Goal: Check status: Check status

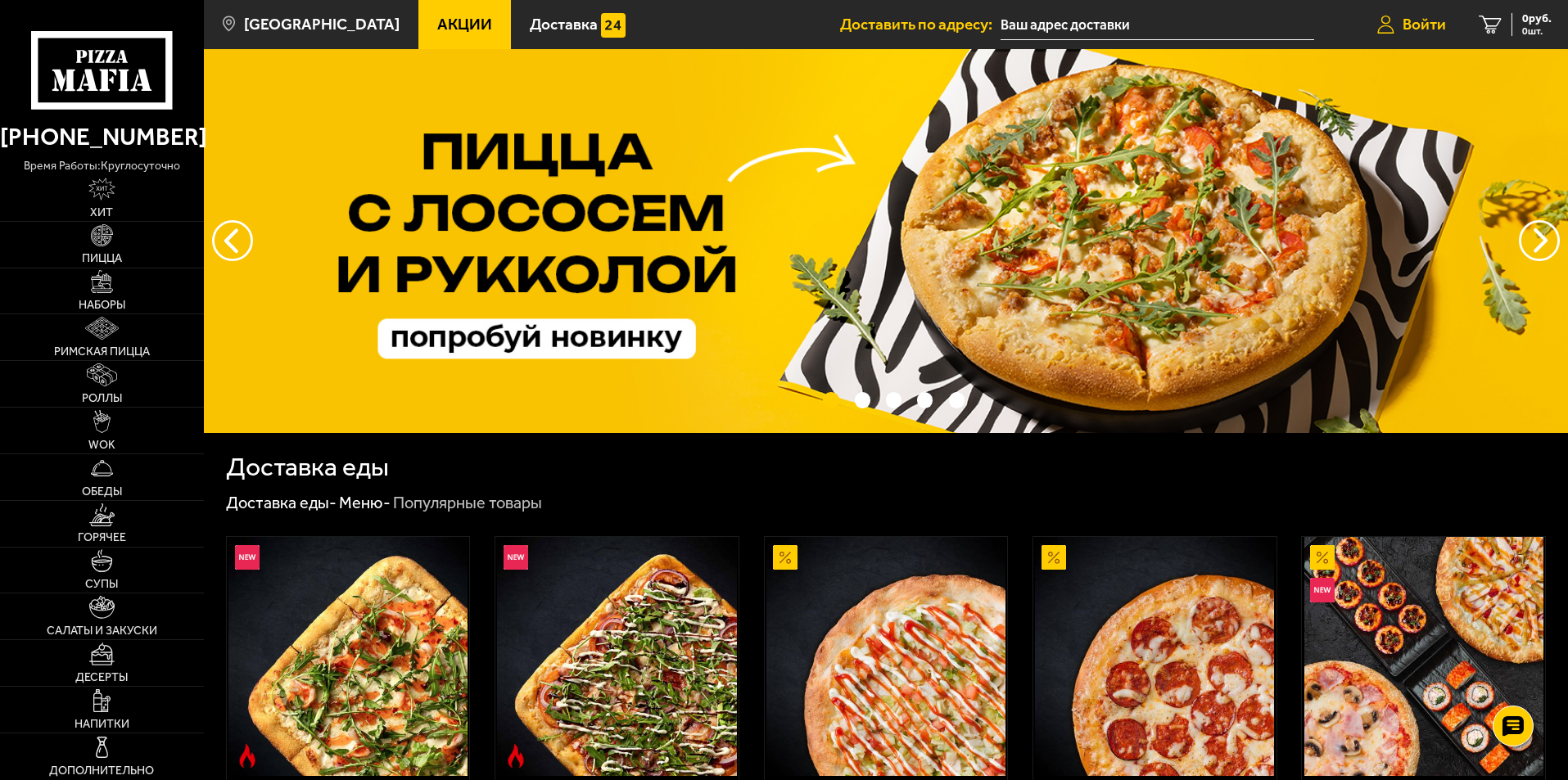
click at [1430, 21] on span "Войти" at bounding box center [1424, 25] width 43 height 16
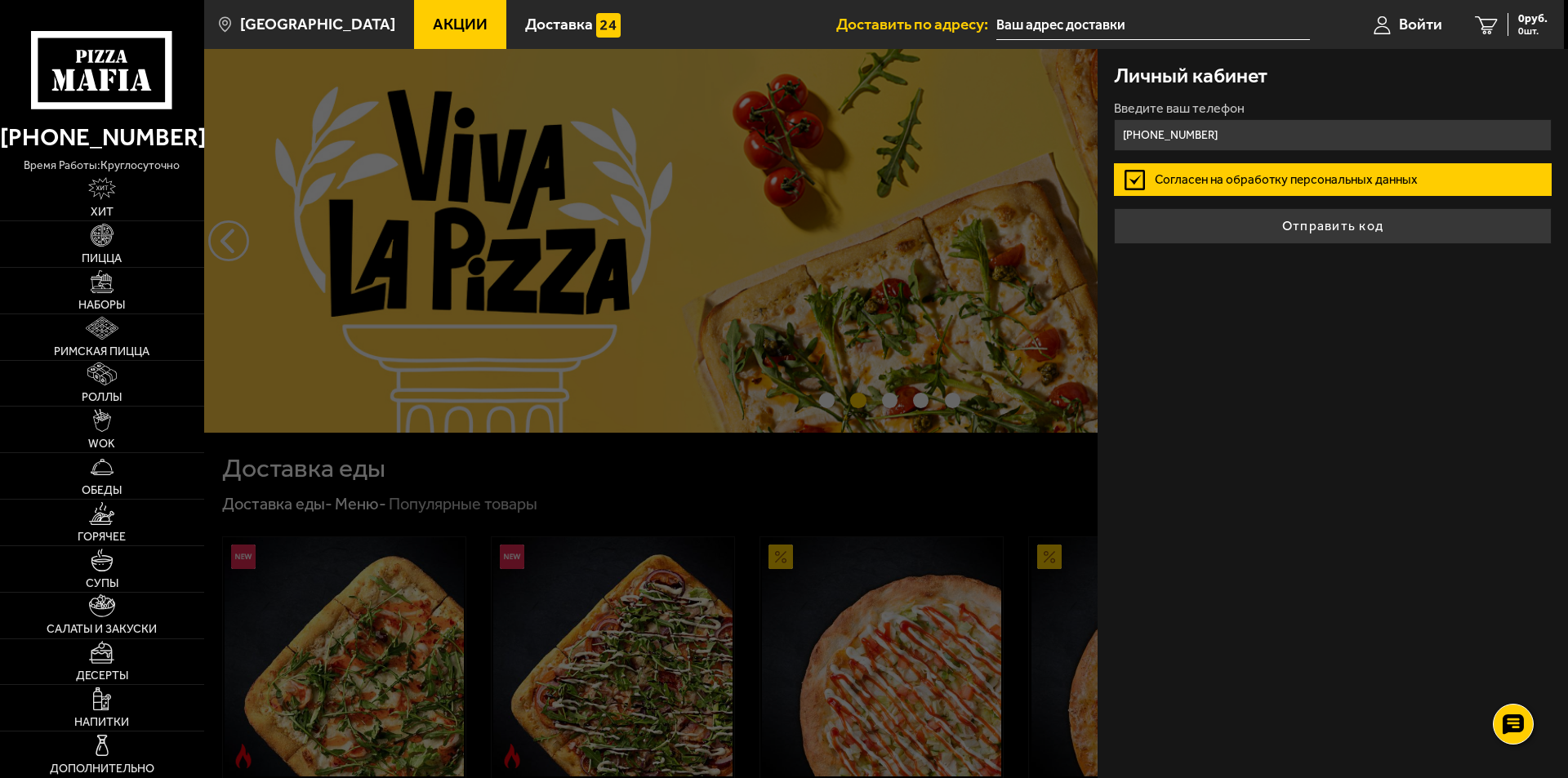
type input "+7 (911) 214-81-69"
click at [1317, 226] on button "Отправить код" at bounding box center [1333, 226] width 438 height 36
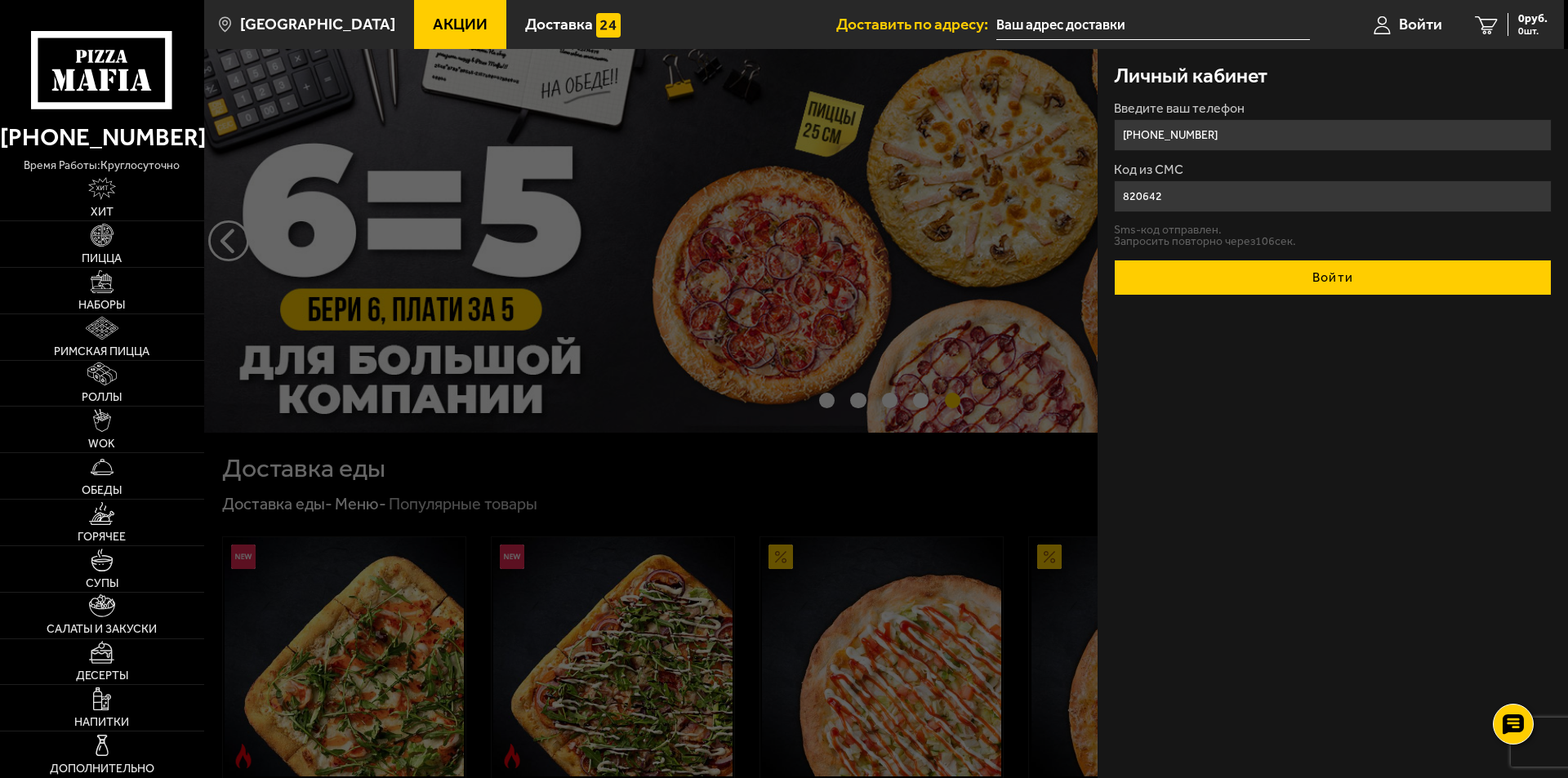
type input "820642"
click at [1311, 276] on button "Войти" at bounding box center [1333, 278] width 438 height 36
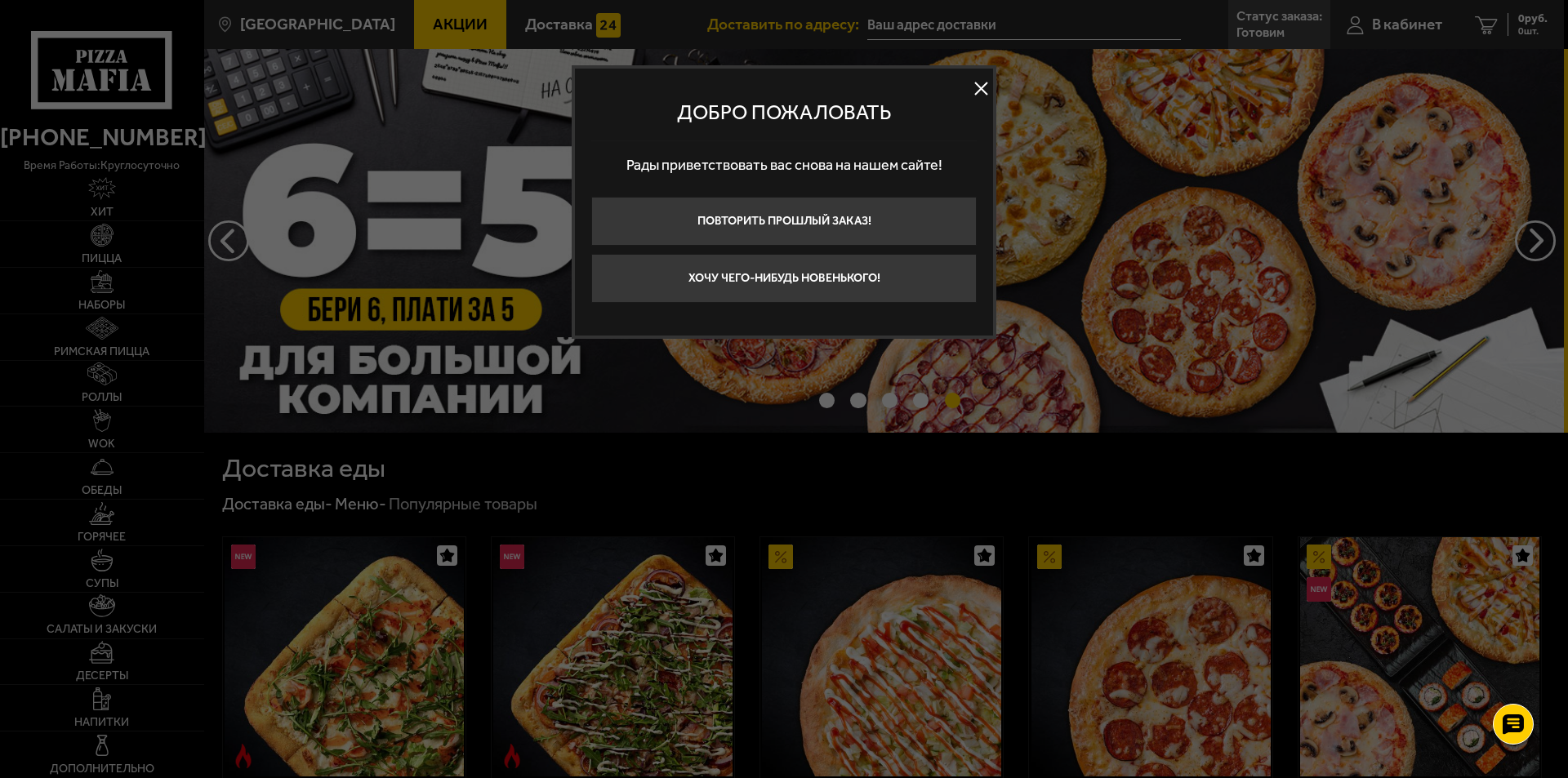
click at [979, 90] on button at bounding box center [980, 88] width 25 height 25
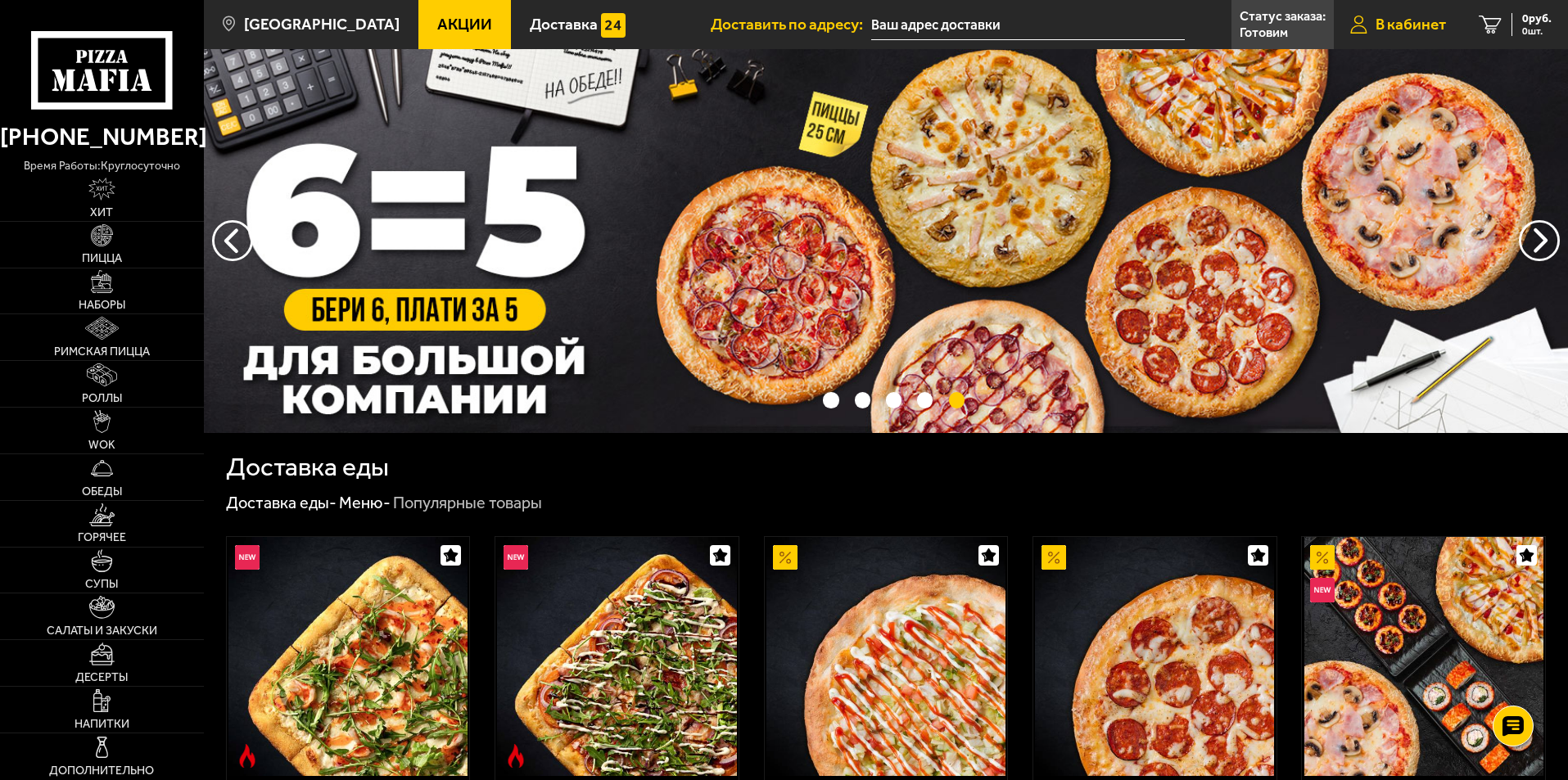
click at [1400, 23] on span "В кабинет" at bounding box center [1411, 25] width 71 height 16
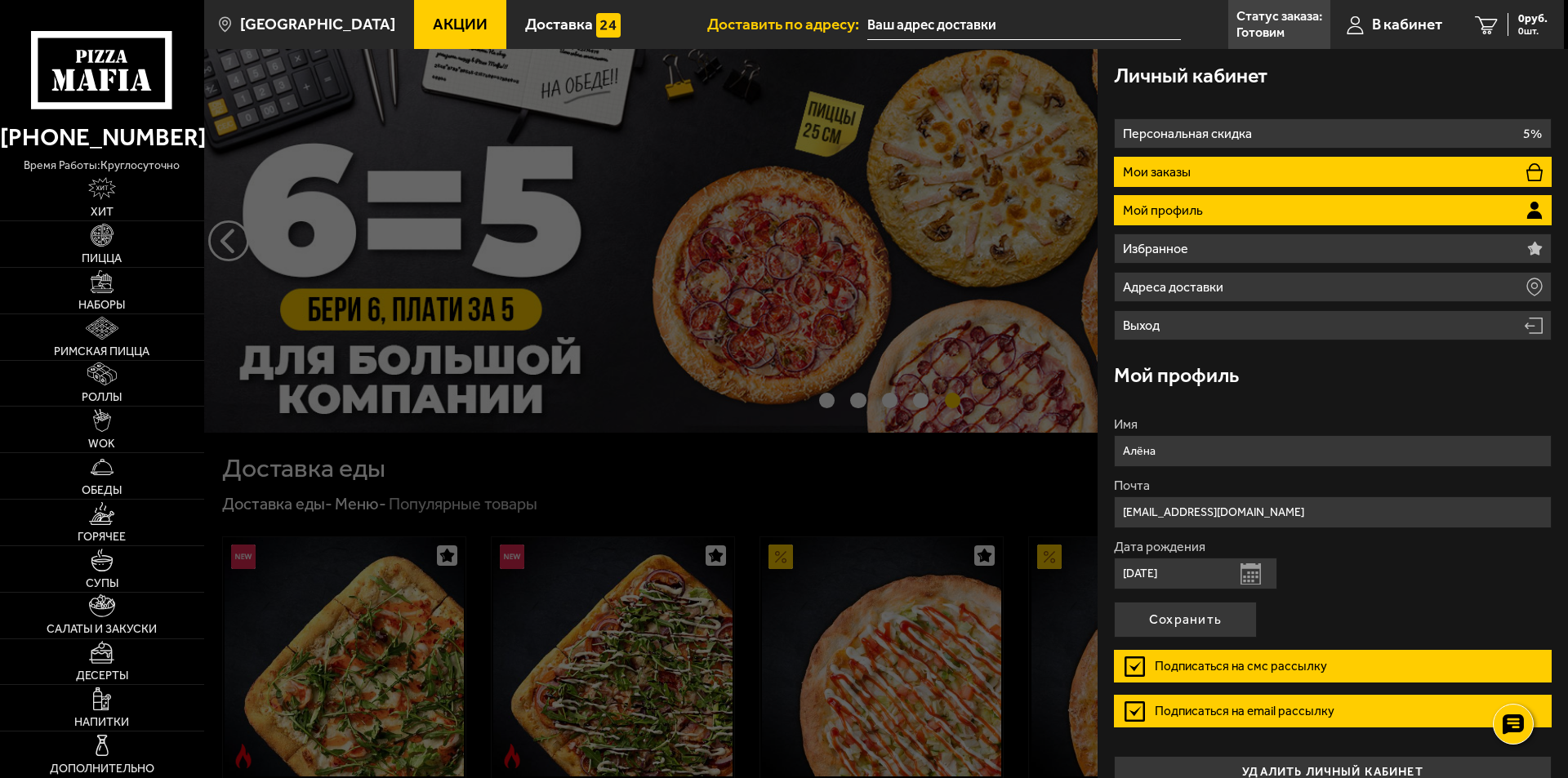
click at [1367, 179] on li "Мои заказы" at bounding box center [1333, 172] width 438 height 30
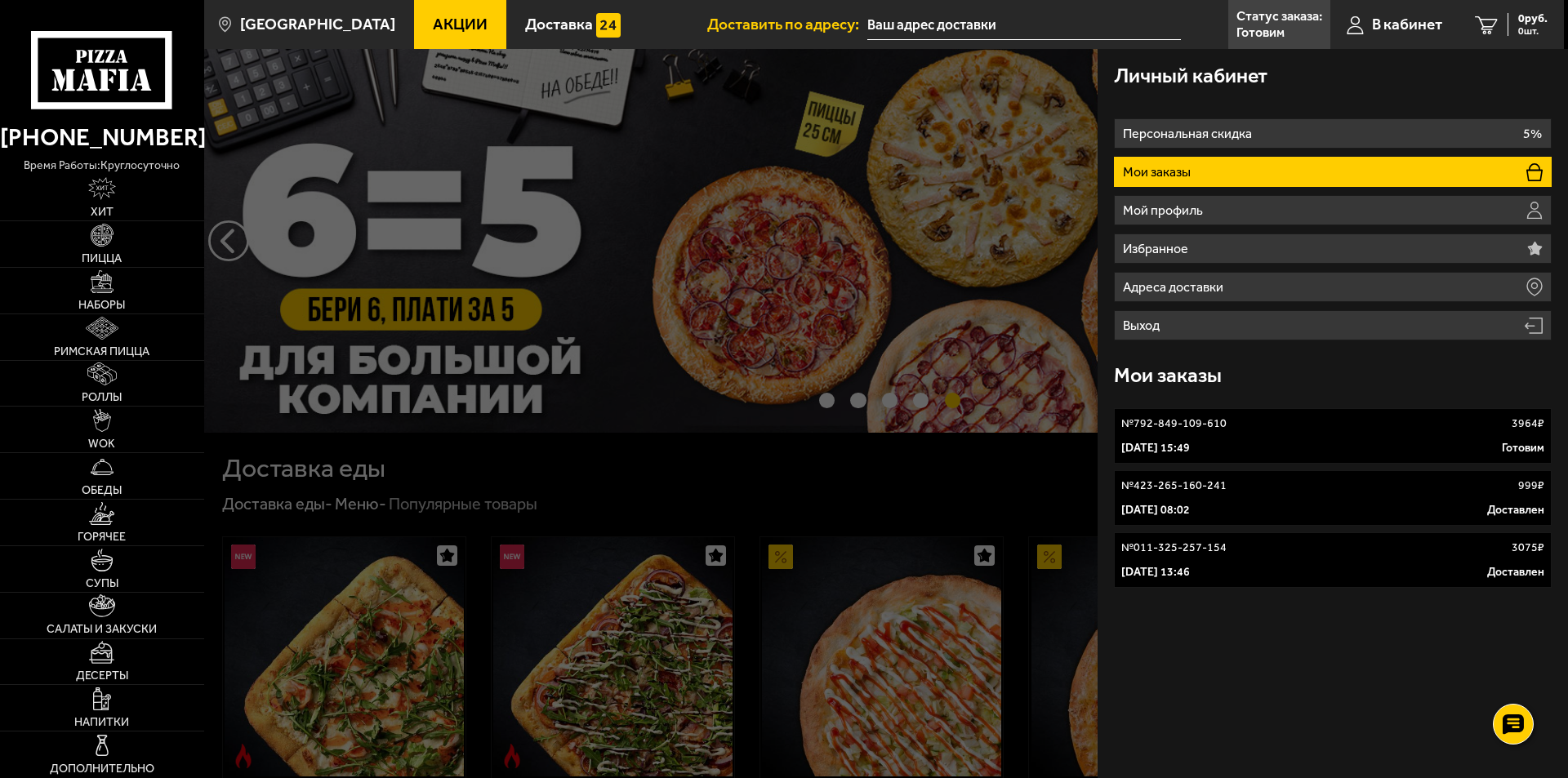
click at [1362, 431] on div "№ 792-849-109-610 3964 ₽" at bounding box center [1333, 424] width 423 height 17
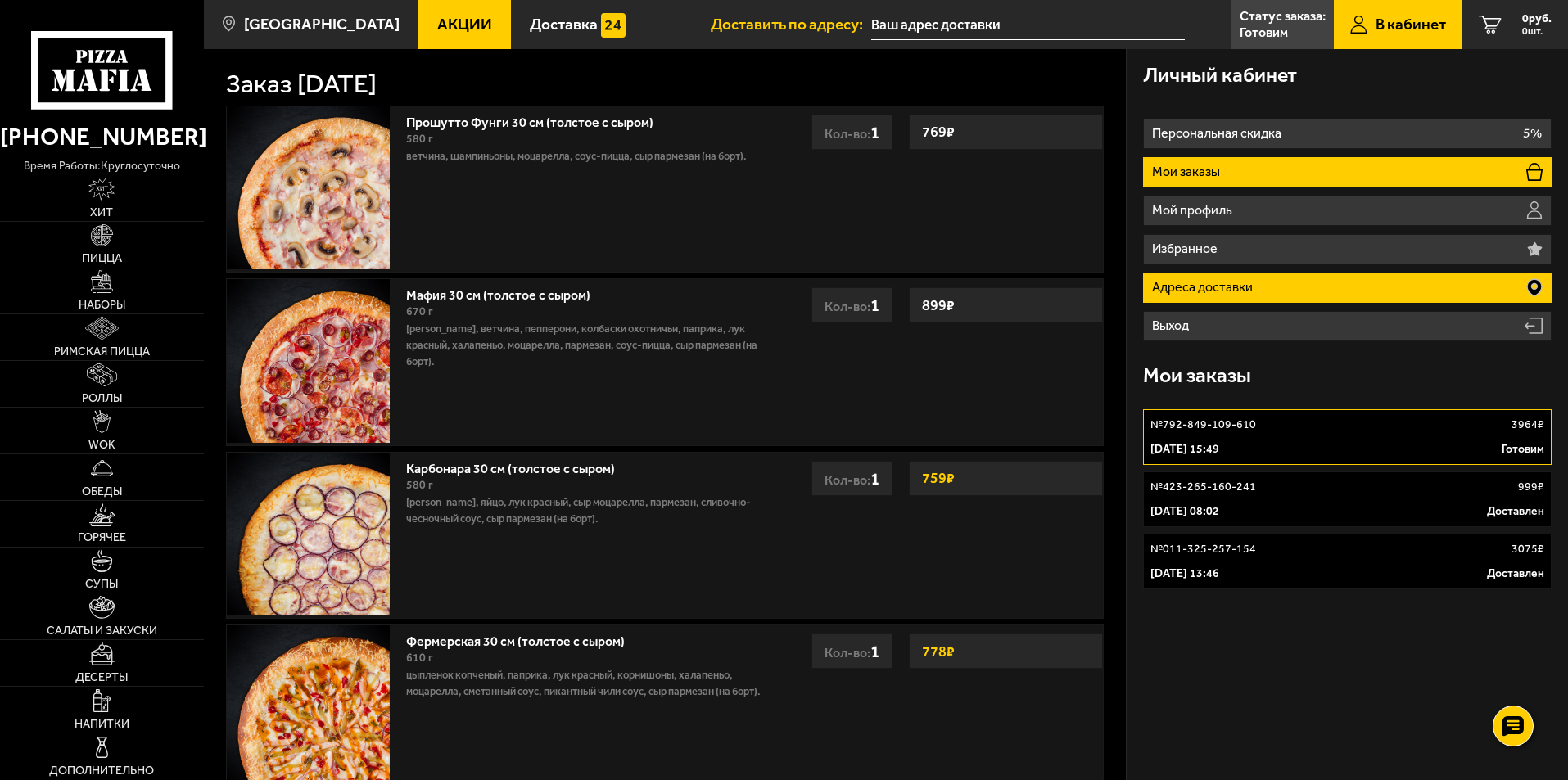
click at [1216, 284] on p "Адреса доставки" at bounding box center [1204, 287] width 105 height 13
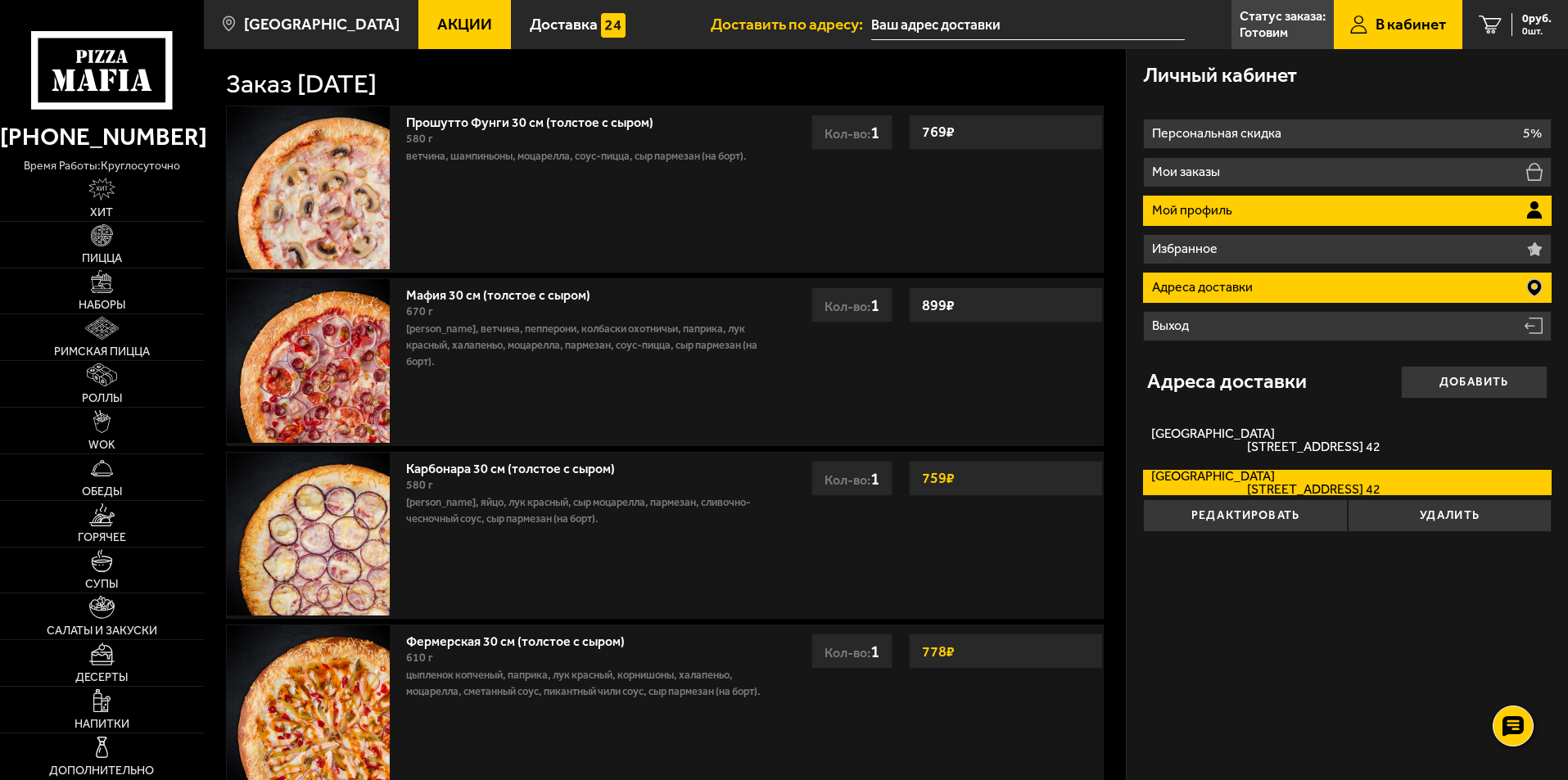
click at [1199, 212] on p "Мой профиль" at bounding box center [1194, 210] width 85 height 13
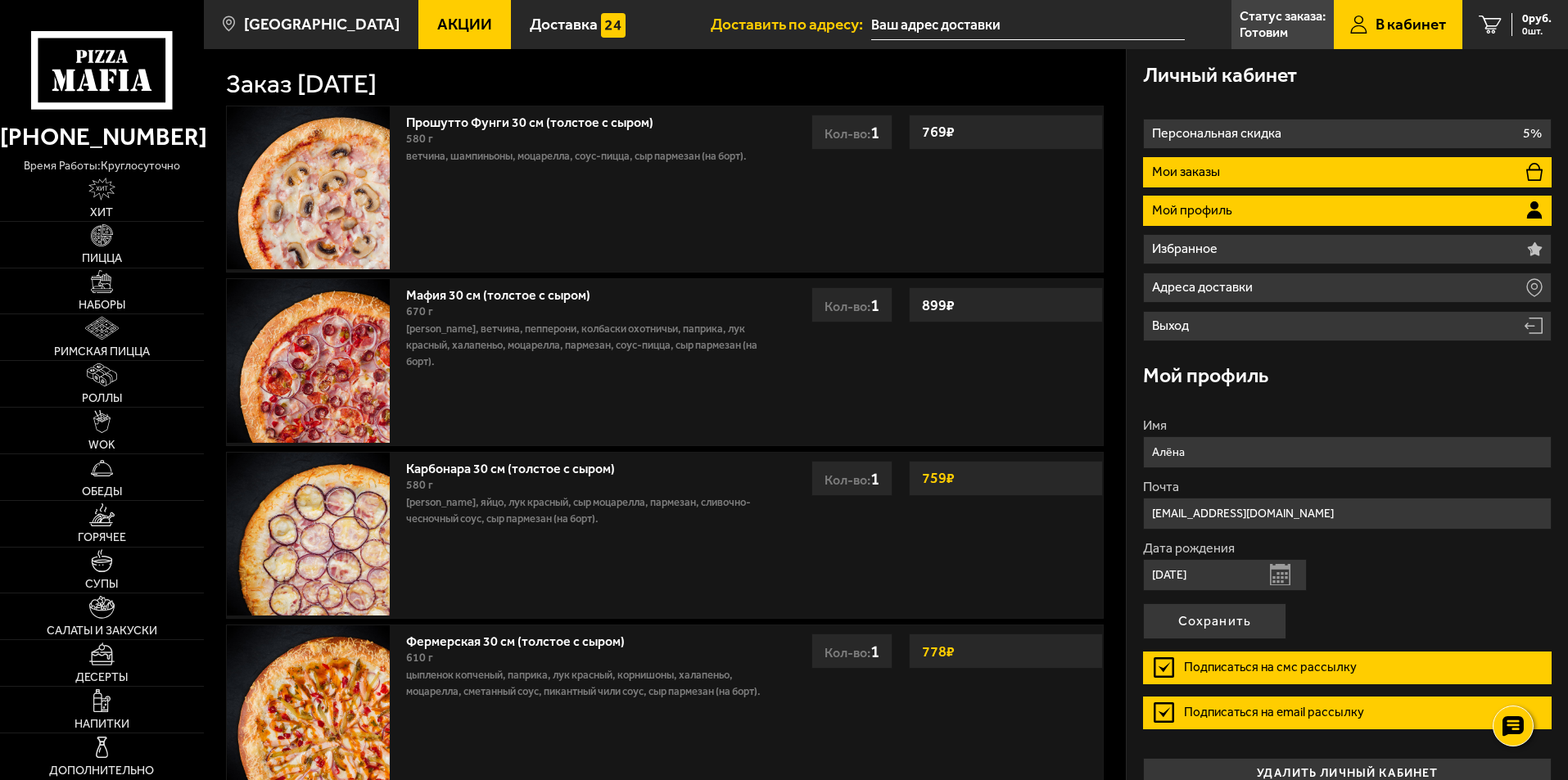
click at [1223, 166] on p "Мои заказы" at bounding box center [1187, 171] width 72 height 13
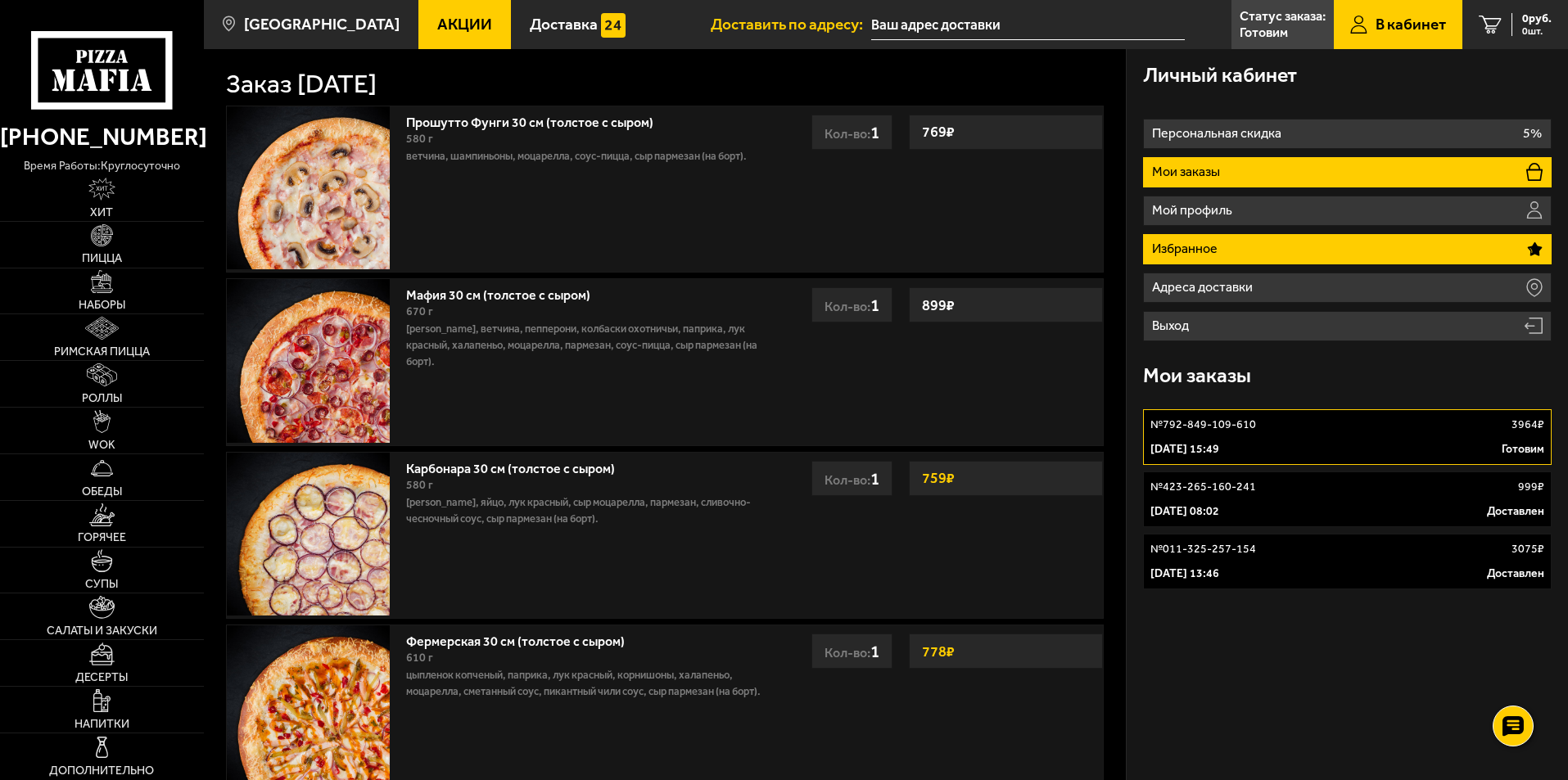
click at [1236, 246] on li "Избранное" at bounding box center [1347, 249] width 408 height 30
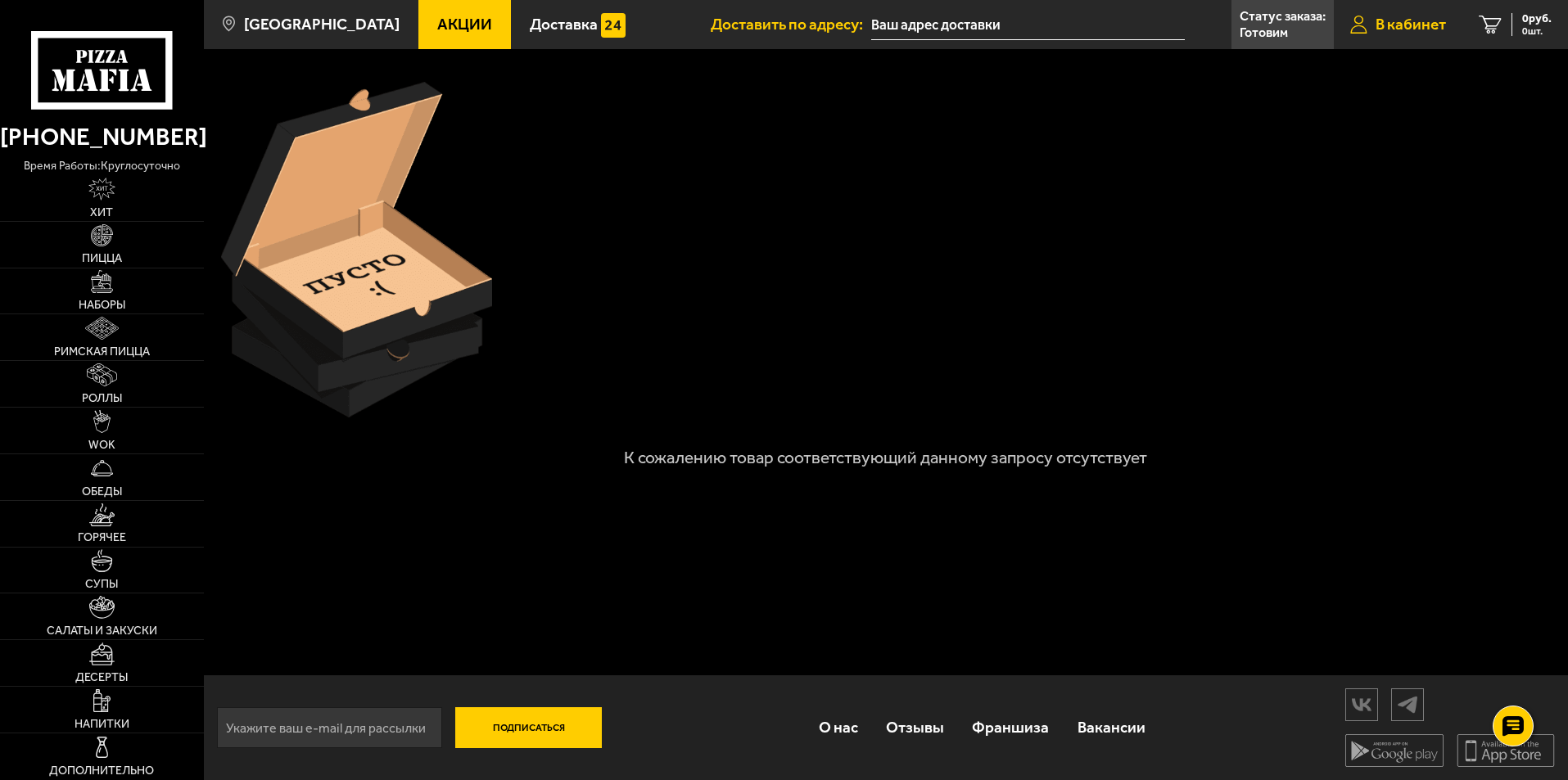
click at [1409, 27] on span "В кабинет" at bounding box center [1411, 25] width 71 height 16
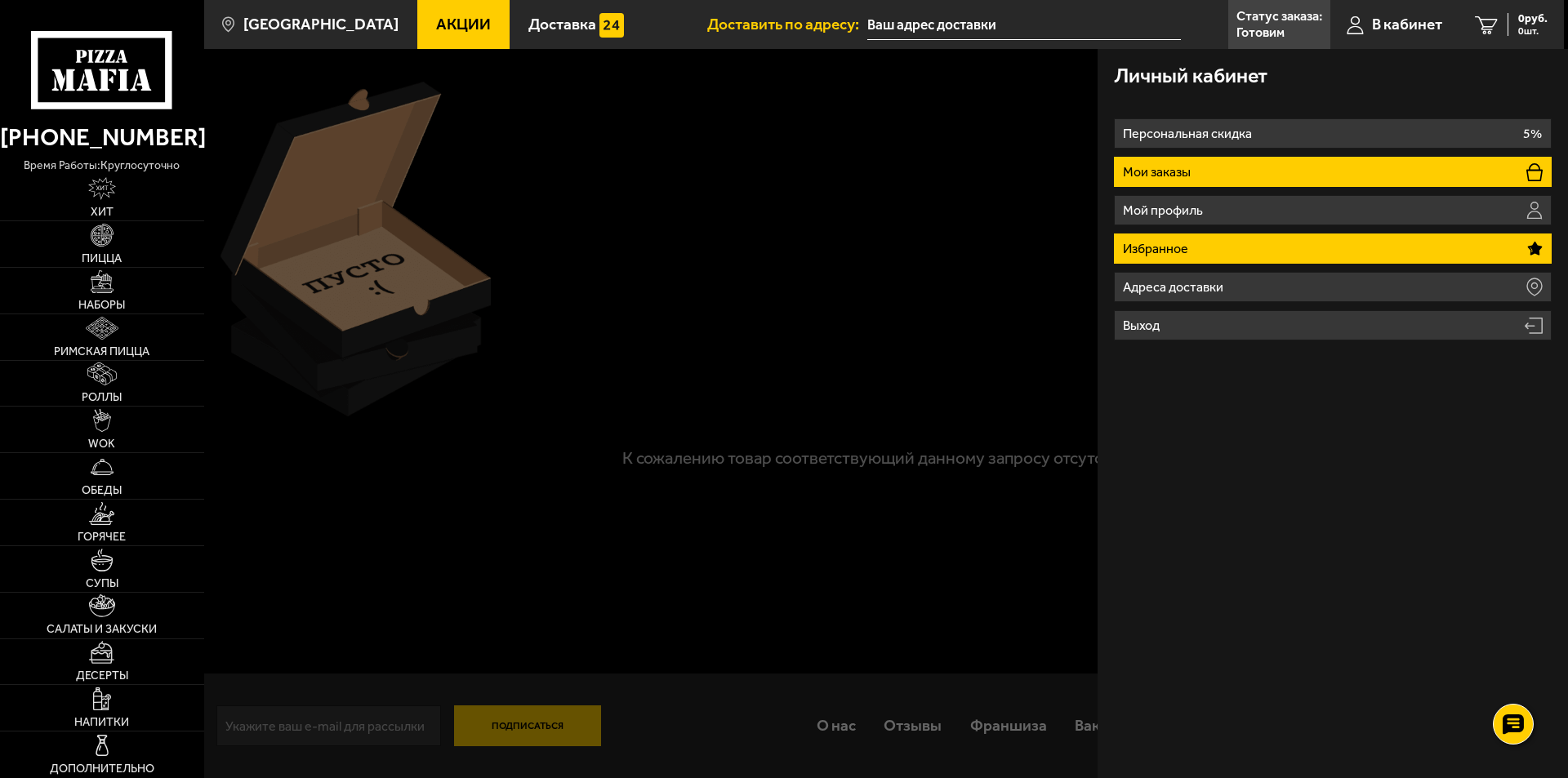
click at [1204, 177] on li "Мои заказы" at bounding box center [1333, 172] width 438 height 30
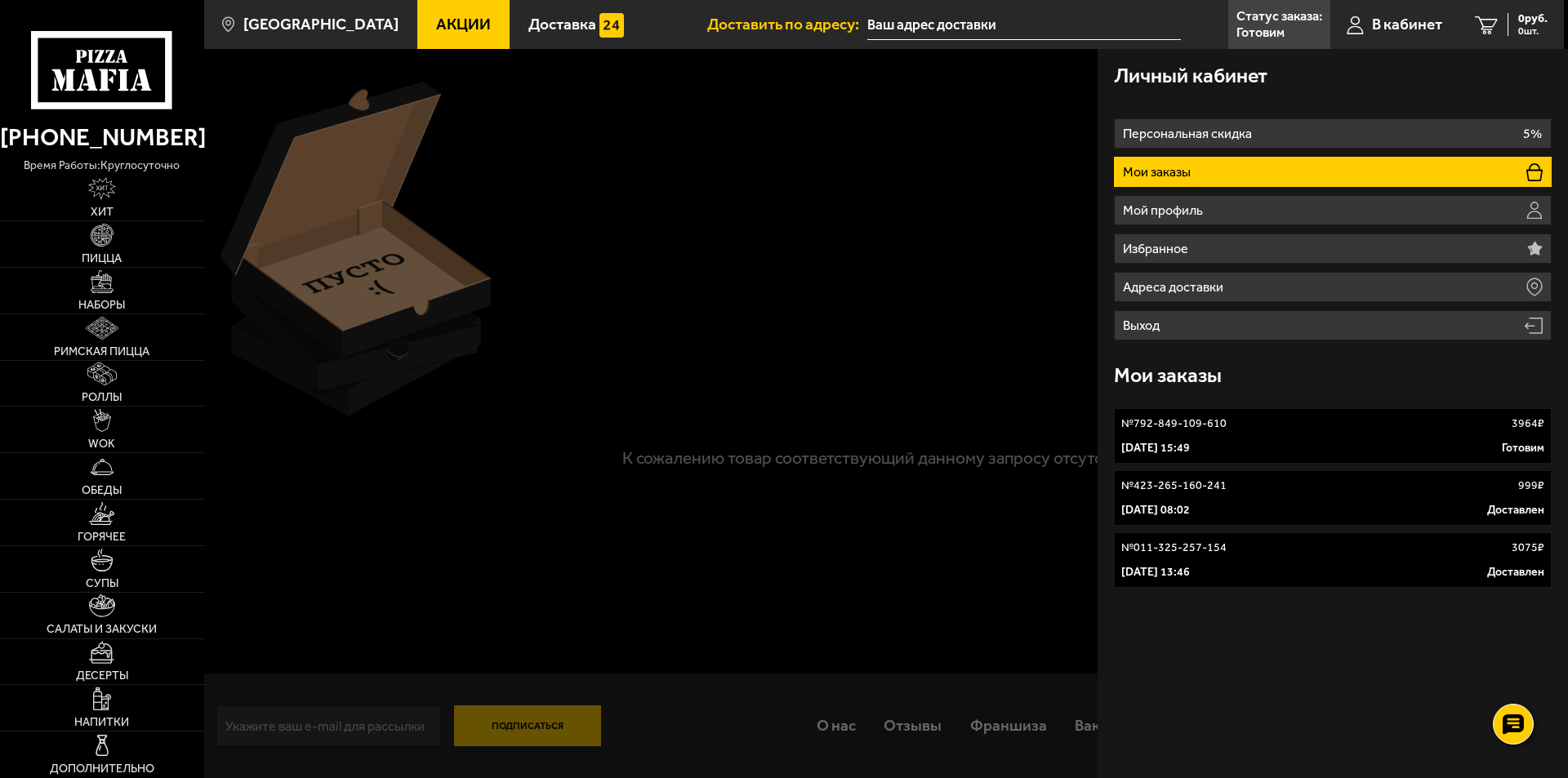
click at [1315, 439] on link "№ 792-849-109-610 3964 ₽ 1 октября 2025 г. 15:49 Готовим" at bounding box center [1333, 436] width 438 height 56
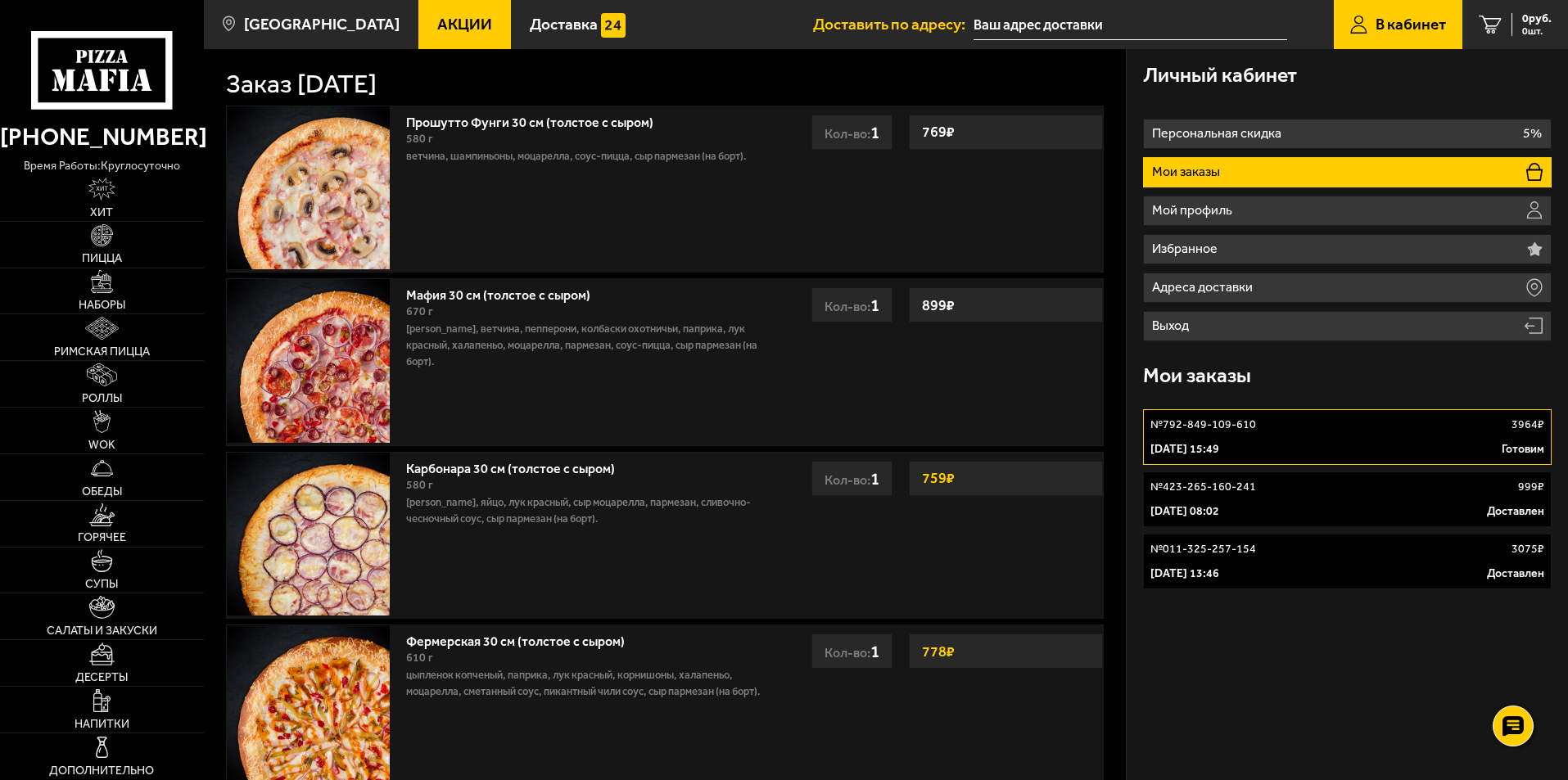
click at [1407, 23] on span "В кабинет" at bounding box center [1411, 25] width 71 height 16
